Goal: Transaction & Acquisition: Purchase product/service

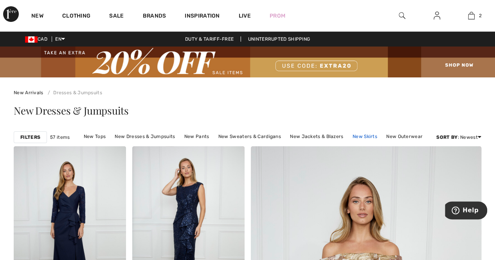
click at [365, 136] on link "New Skirts" at bounding box center [365, 137] width 33 height 10
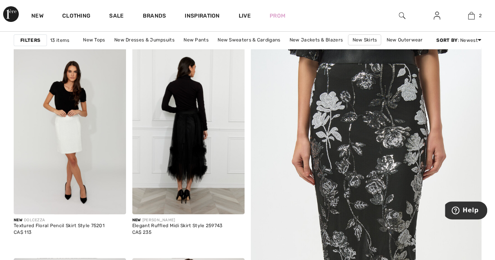
scroll to position [118, 0]
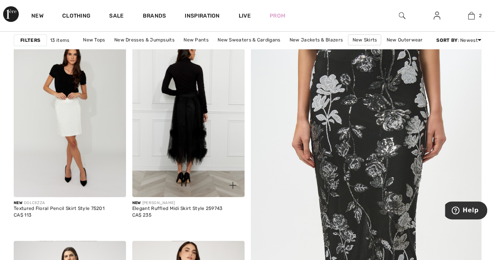
click at [195, 148] on img at bounding box center [188, 113] width 112 height 168
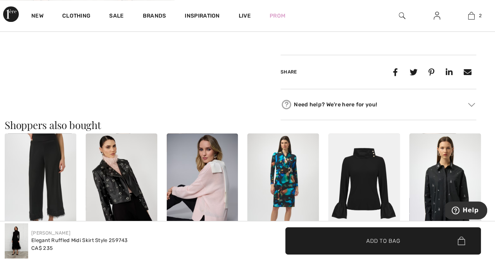
scroll to position [470, 0]
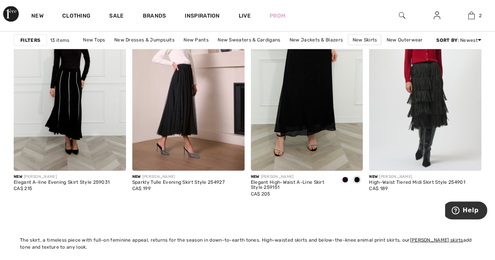
scroll to position [705, 0]
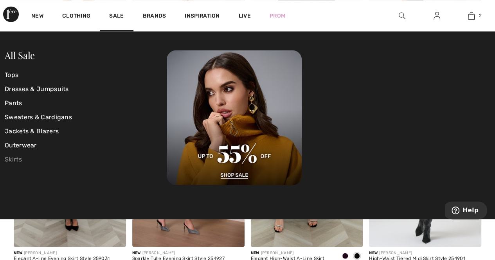
click at [12, 160] on link "Skirts" at bounding box center [86, 159] width 162 height 14
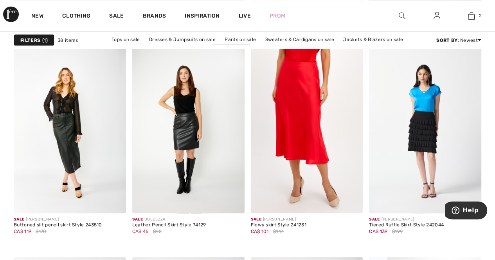
scroll to position [2193, 0]
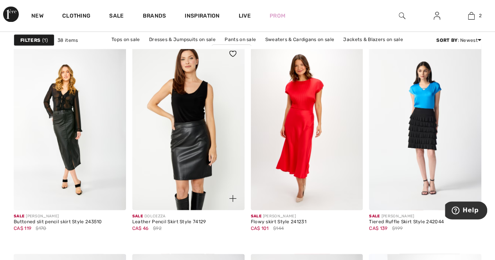
click at [195, 154] on img at bounding box center [188, 126] width 112 height 168
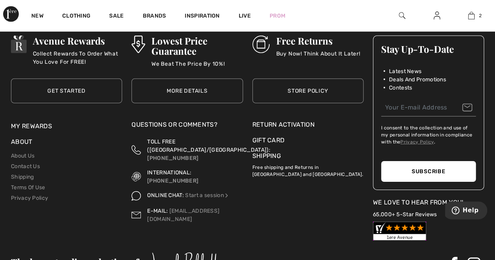
scroll to position [2703, 0]
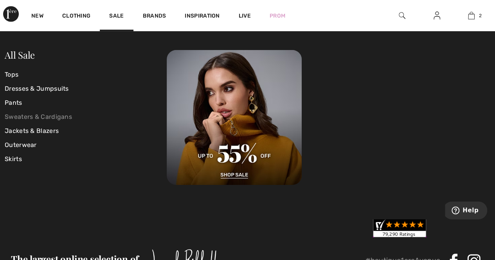
click at [53, 114] on link "Sweaters & Cardigans" at bounding box center [86, 117] width 162 height 14
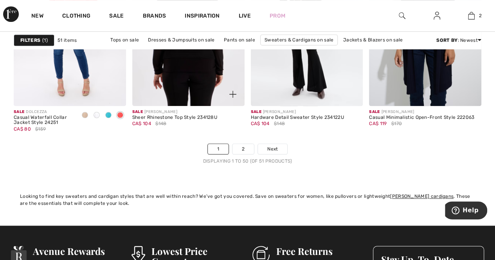
scroll to position [3251, 0]
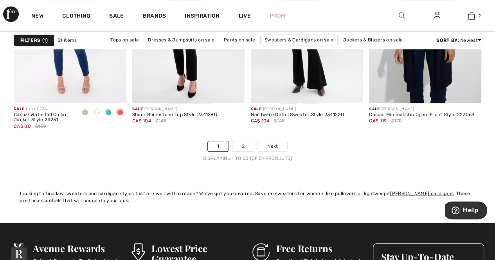
click at [239, 145] on link "2" at bounding box center [244, 146] width 22 height 10
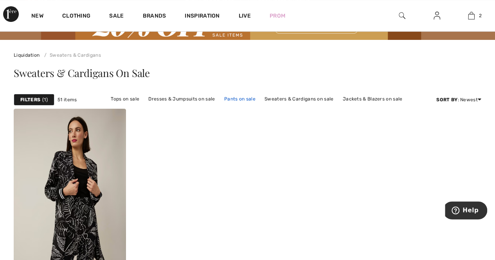
scroll to position [118, 0]
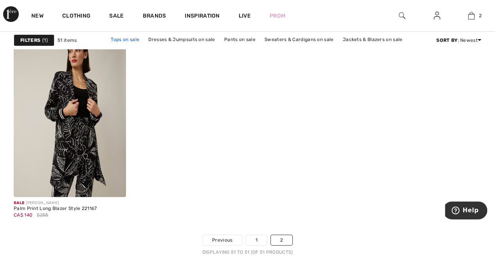
click at [132, 40] on link "Tops on sale" at bounding box center [125, 39] width 36 height 10
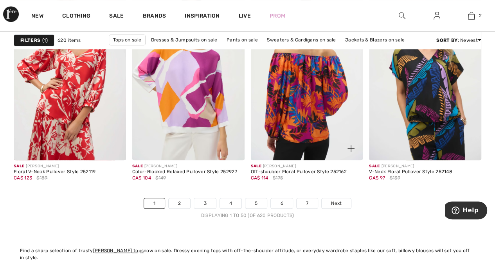
scroll to position [3329, 0]
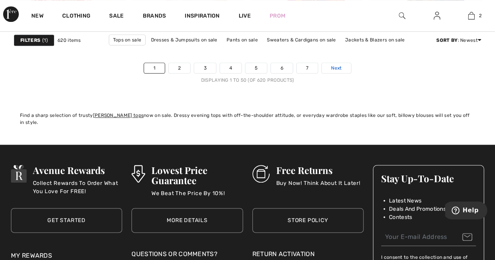
click at [331, 65] on span "Next" at bounding box center [336, 68] width 11 height 7
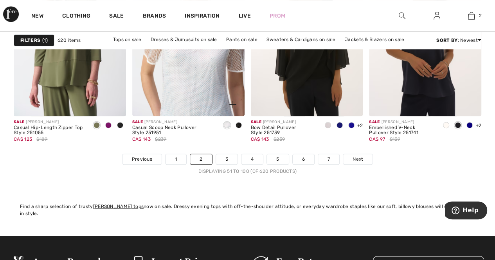
scroll to position [3251, 0]
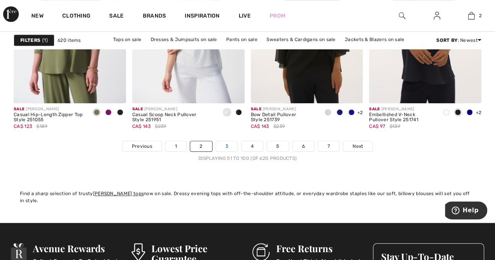
click at [226, 145] on link "3" at bounding box center [227, 146] width 22 height 10
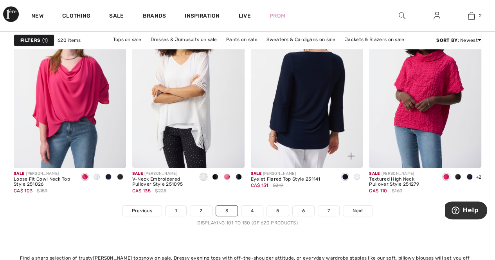
scroll to position [3290, 0]
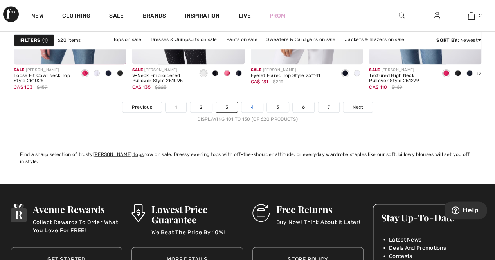
click at [248, 107] on link "4" at bounding box center [253, 107] width 22 height 10
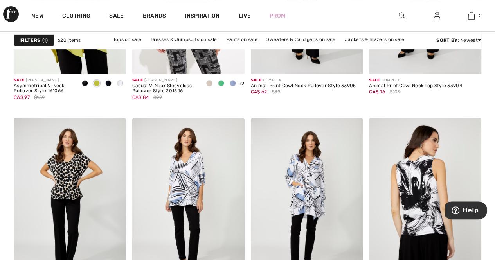
scroll to position [3134, 0]
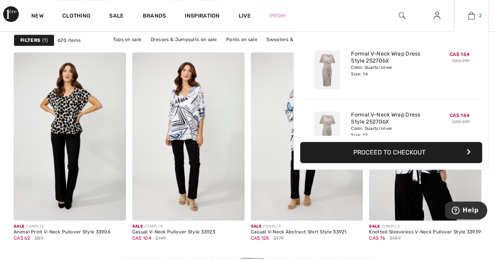
click at [472, 15] on img at bounding box center [471, 15] width 7 height 9
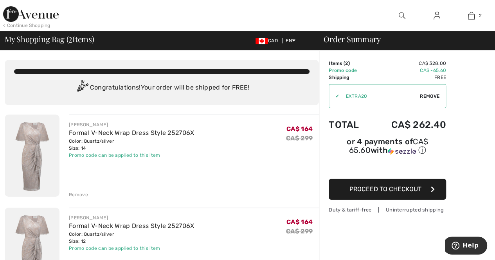
click at [402, 186] on span "Proceed to Checkout" at bounding box center [386, 189] width 72 height 7
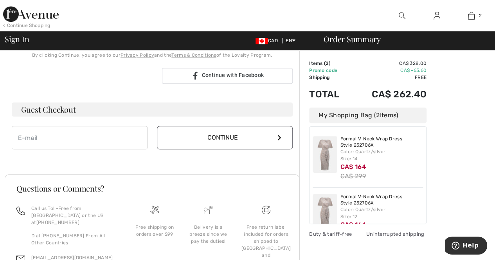
scroll to position [196, 0]
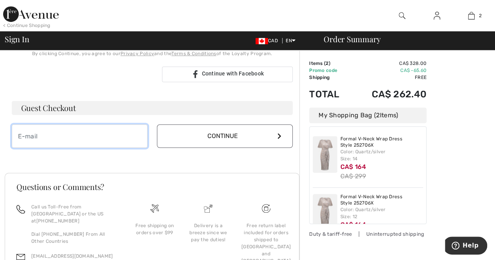
click at [35, 139] on input "email" at bounding box center [80, 137] width 136 height 24
type input "[EMAIL_ADDRESS][DOMAIN_NAME]"
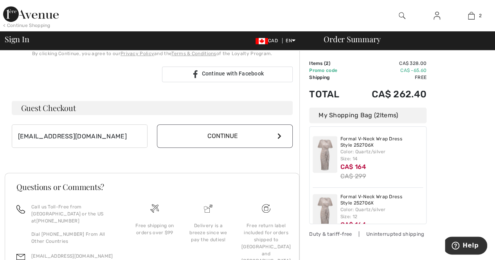
click at [221, 137] on button "Continue" at bounding box center [225, 137] width 136 height 24
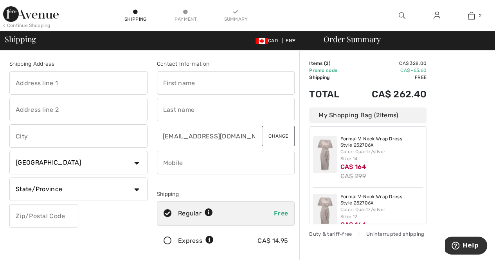
click at [58, 87] on input "text" at bounding box center [78, 83] width 138 height 24
type input "62 AUTUMN CIR"
type input "LIMEHOUSE"
select select "ON"
type input "L0P 1H0"
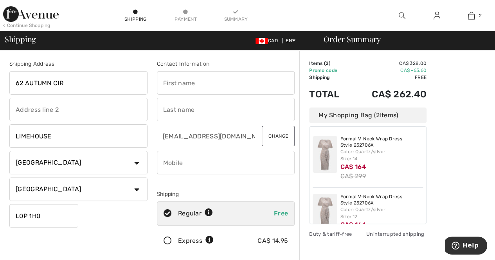
type input "MARISSA"
type input "CRAWFORD"
type input "6473908303"
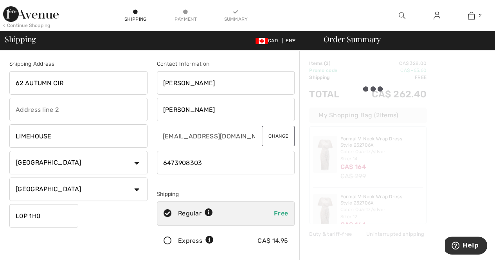
type input "L0P1H0"
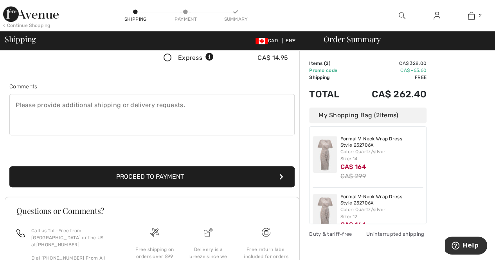
scroll to position [235, 0]
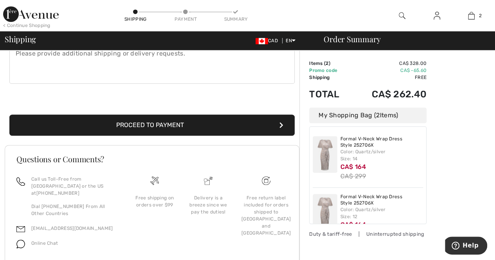
click at [154, 127] on button "Proceed to Payment" at bounding box center [152, 125] width 286 height 21
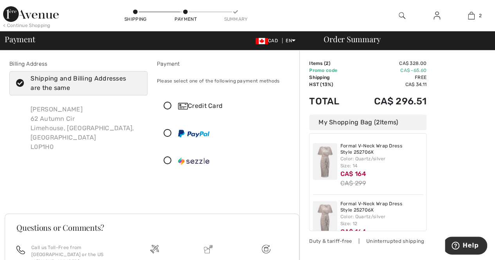
click at [167, 103] on icon at bounding box center [167, 106] width 21 height 8
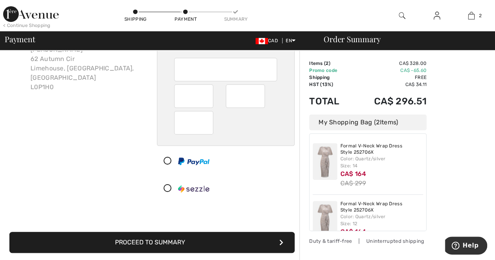
scroll to position [196, 0]
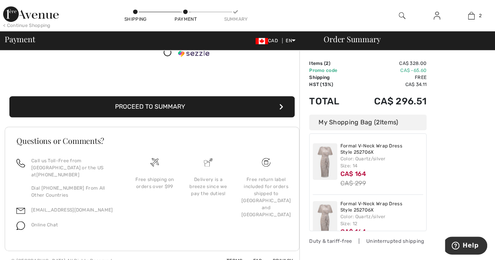
click at [222, 107] on button "Proceed to Summary" at bounding box center [152, 106] width 286 height 21
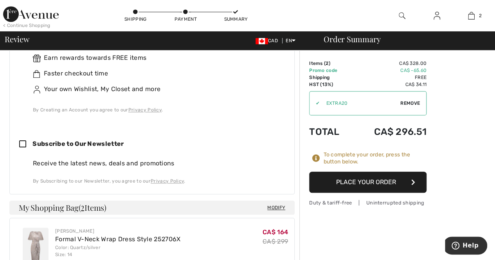
scroll to position [353, 0]
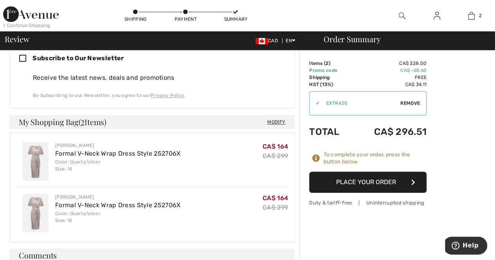
click at [366, 181] on button "Place Your Order" at bounding box center [368, 182] width 118 height 21
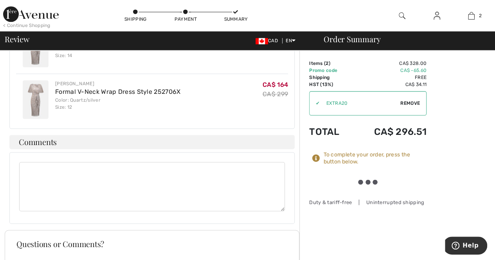
scroll to position [509, 0]
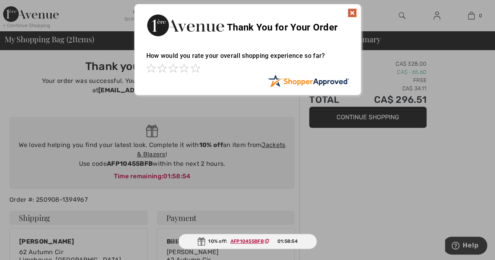
drag, startPoint x: 350, startPoint y: 15, endPoint x: 361, endPoint y: 3, distance: 16.4
click at [350, 14] on img at bounding box center [352, 12] width 9 height 9
